Goal: Information Seeking & Learning: Learn about a topic

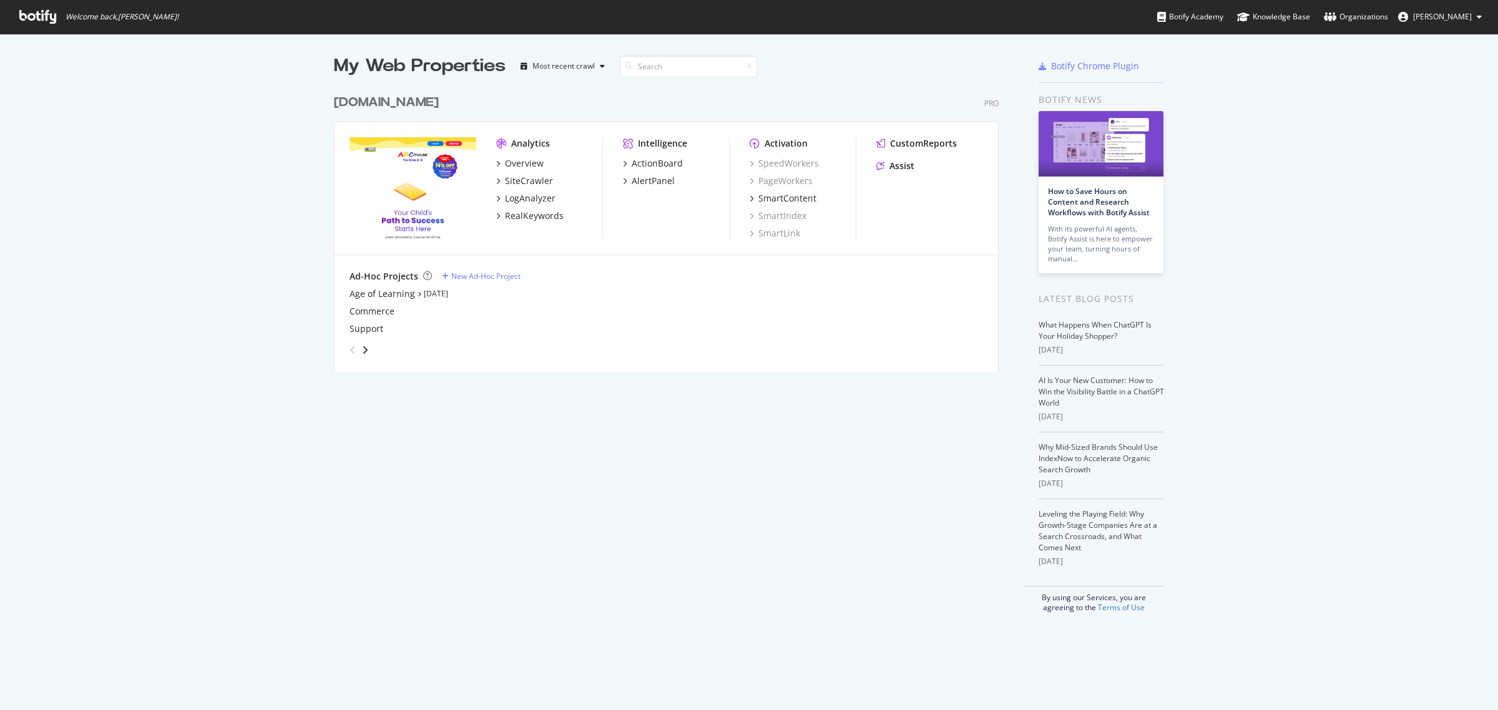
scroll to position [699, 1475]
click at [539, 214] on div "RealKeywords" at bounding box center [534, 216] width 59 height 12
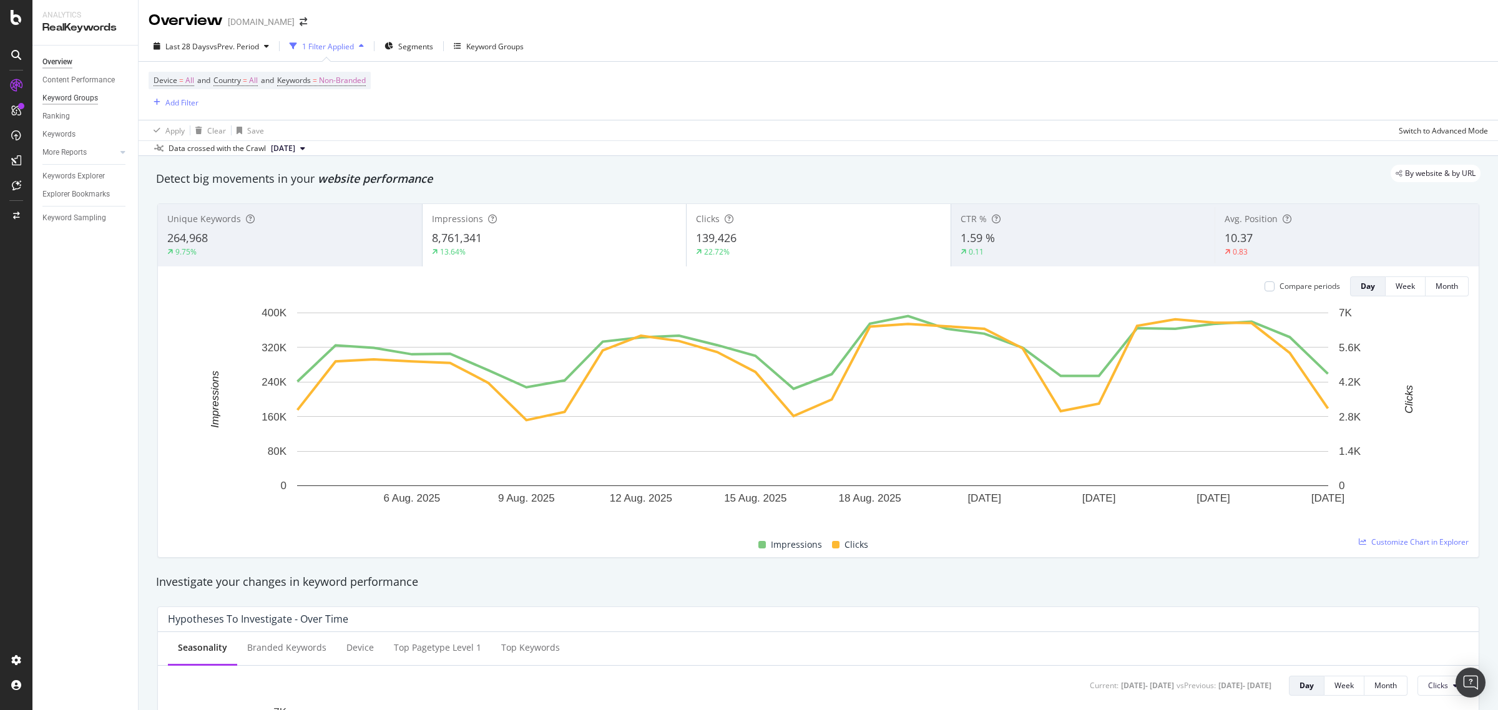
click at [91, 97] on div "Keyword Groups" at bounding box center [70, 98] width 56 height 13
